Goal: Task Accomplishment & Management: Use online tool/utility

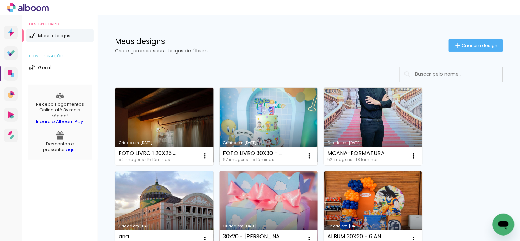
click at [255, 203] on link "Criado em [DATE]" at bounding box center [269, 211] width 98 height 78
